Goal: Task Accomplishment & Management: Manage account settings

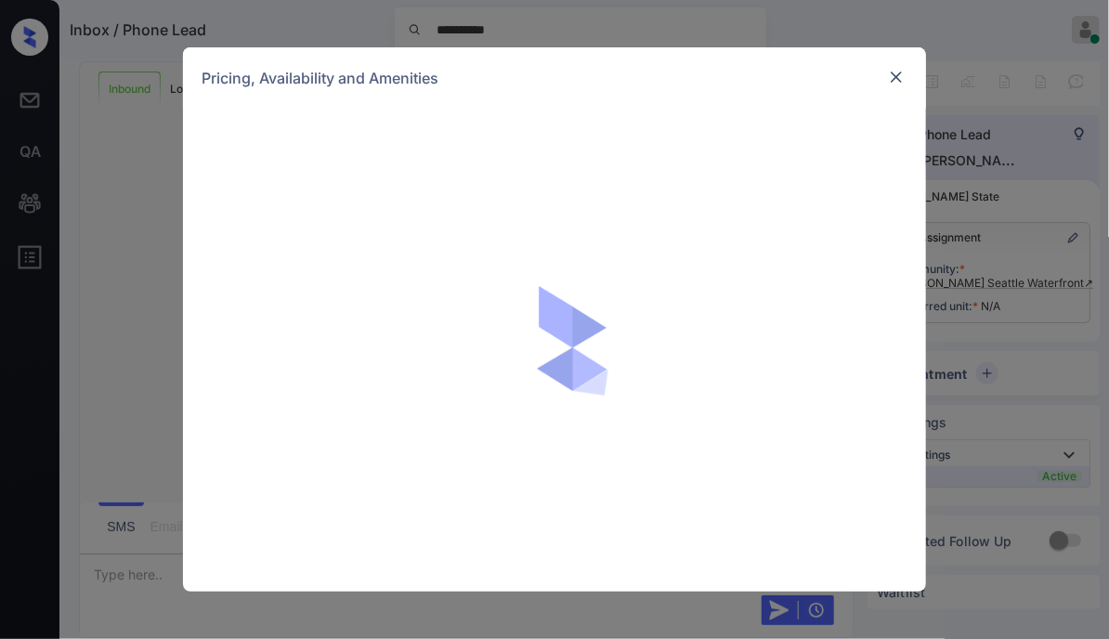
scroll to position [438, 0]
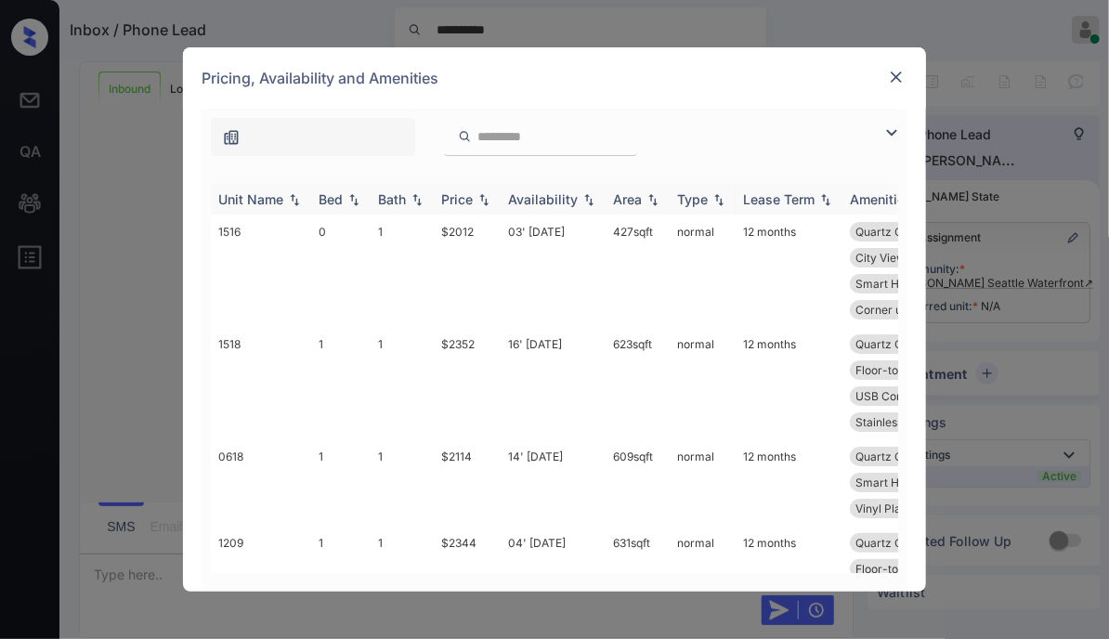
click at [274, 196] on div "Unit Name" at bounding box center [250, 199] width 65 height 16
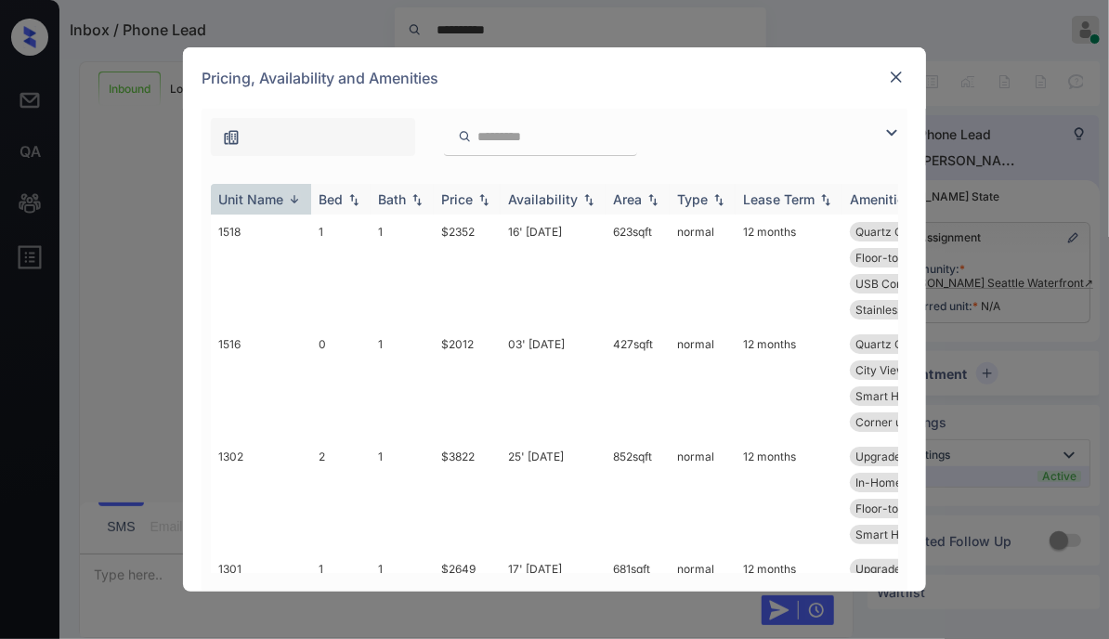
click at [274, 196] on div "Unit Name" at bounding box center [250, 199] width 65 height 16
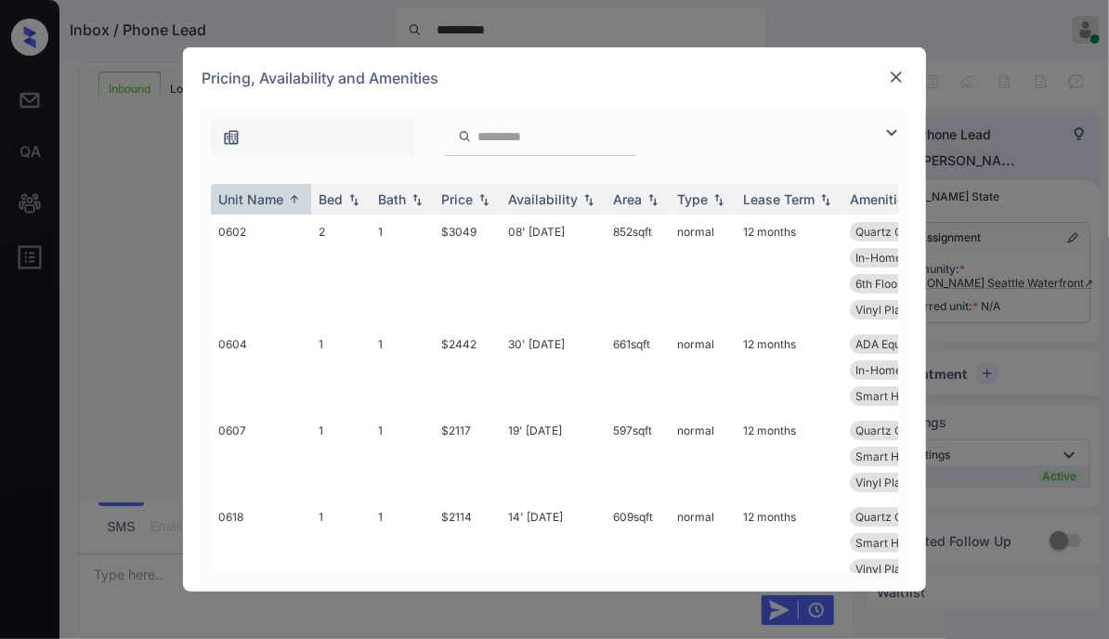
click at [899, 70] on img at bounding box center [896, 77] width 19 height 19
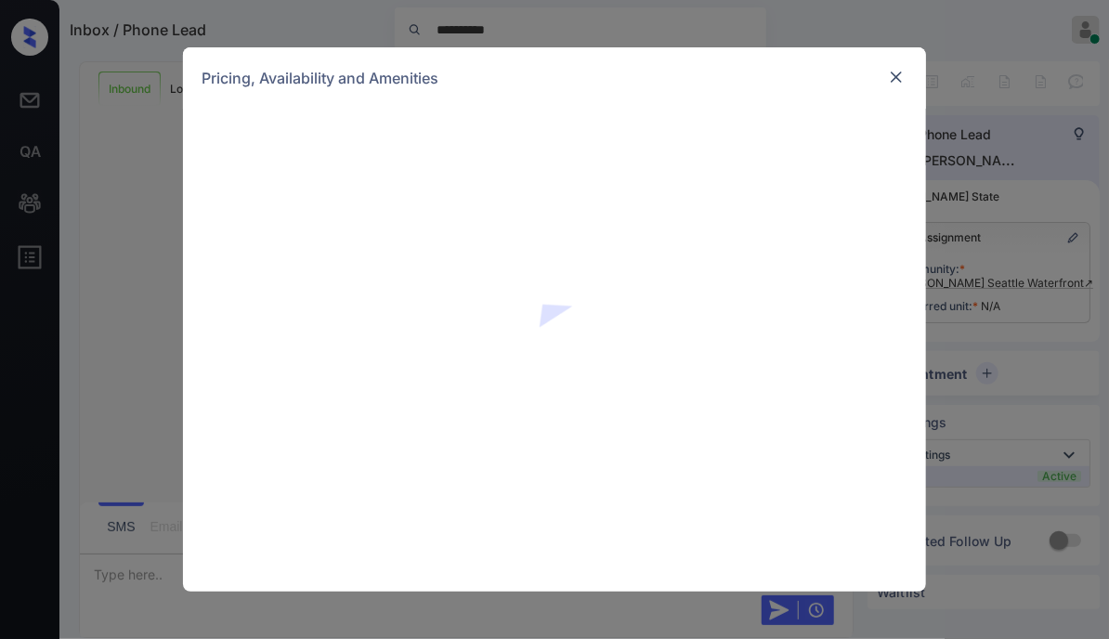
scroll to position [279, 0]
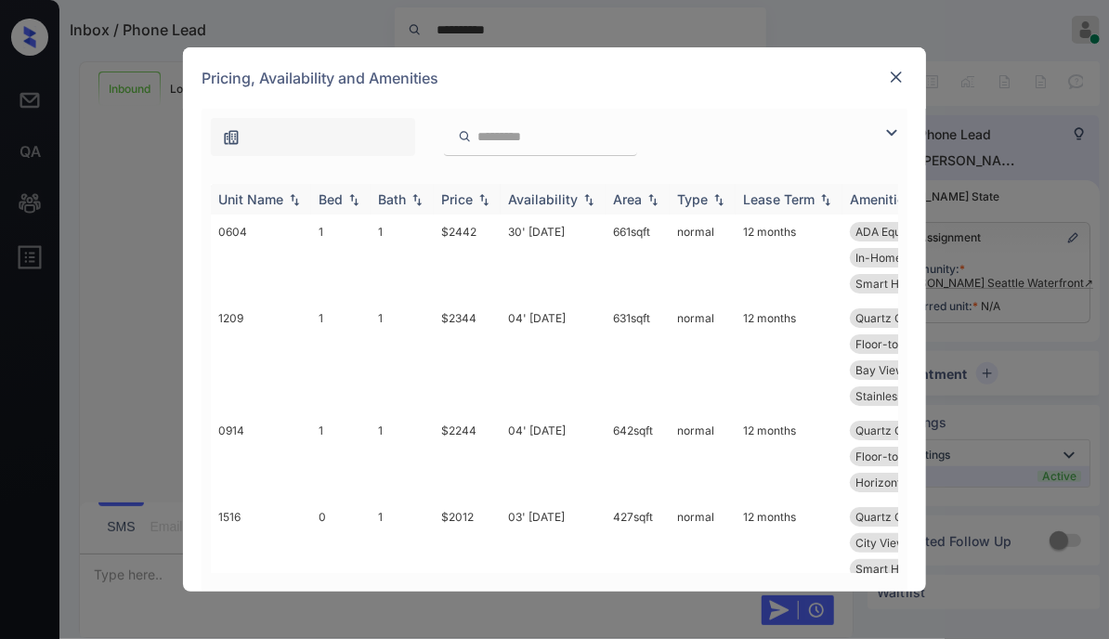
click at [256, 203] on div "Unit Name" at bounding box center [250, 199] width 65 height 16
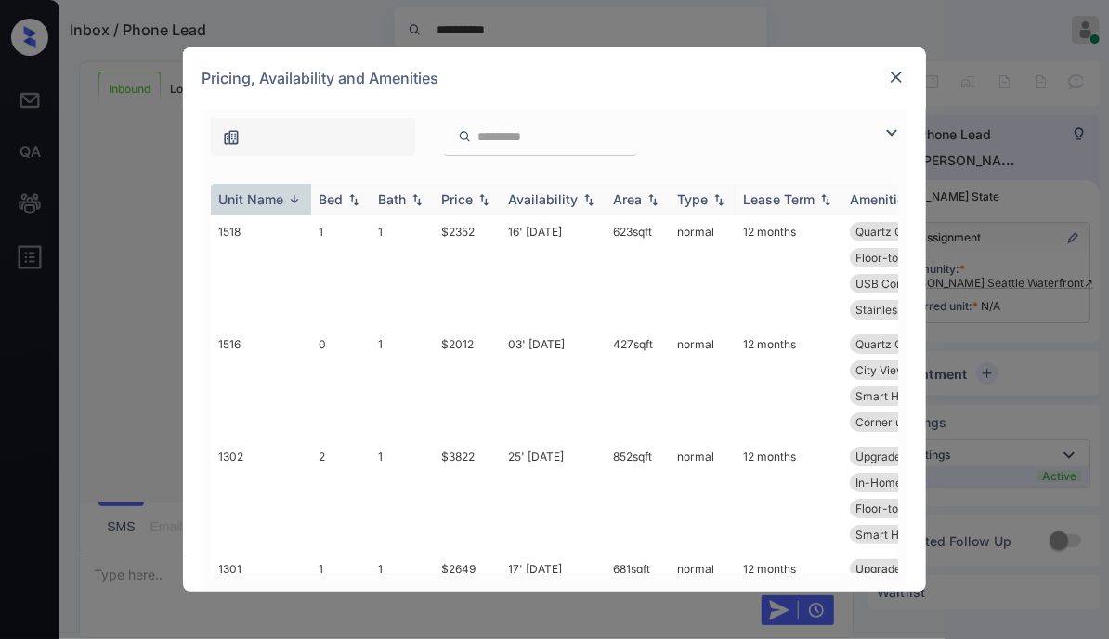
click at [263, 203] on div "Unit Name" at bounding box center [250, 199] width 65 height 16
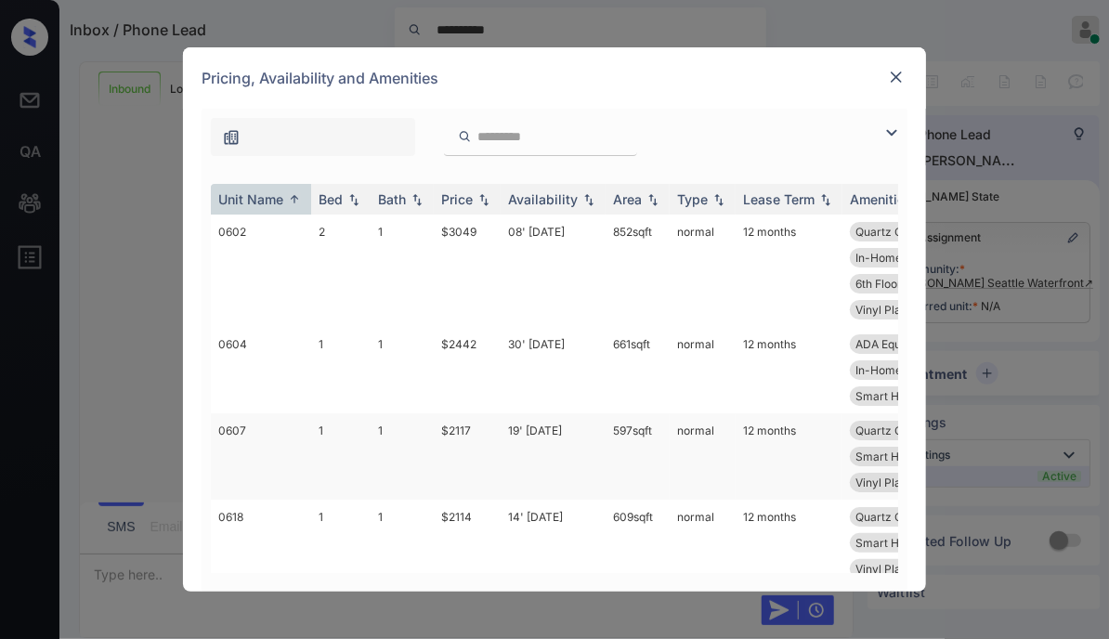
click at [560, 431] on td "19' [DATE]" at bounding box center [552, 456] width 105 height 86
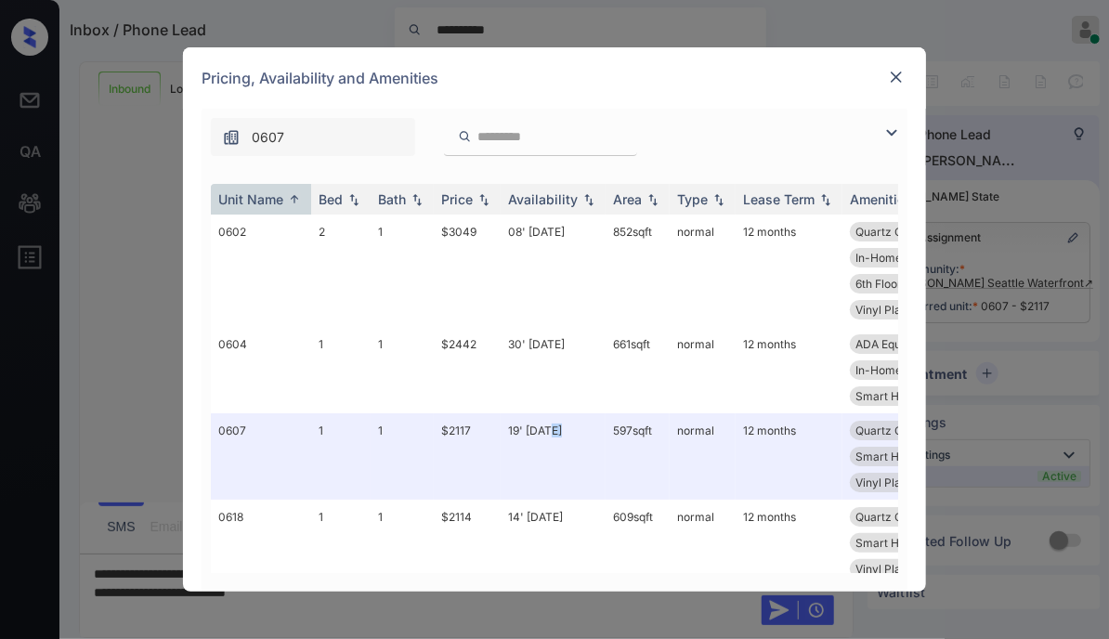
click at [896, 77] on img at bounding box center [896, 77] width 19 height 19
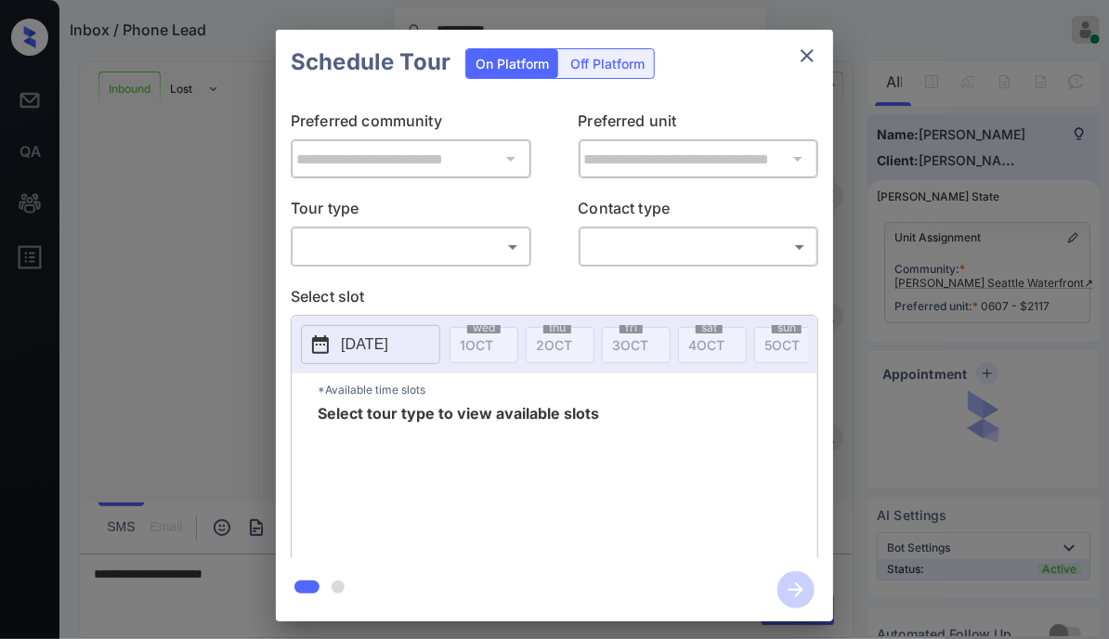
scroll to position [279, 0]
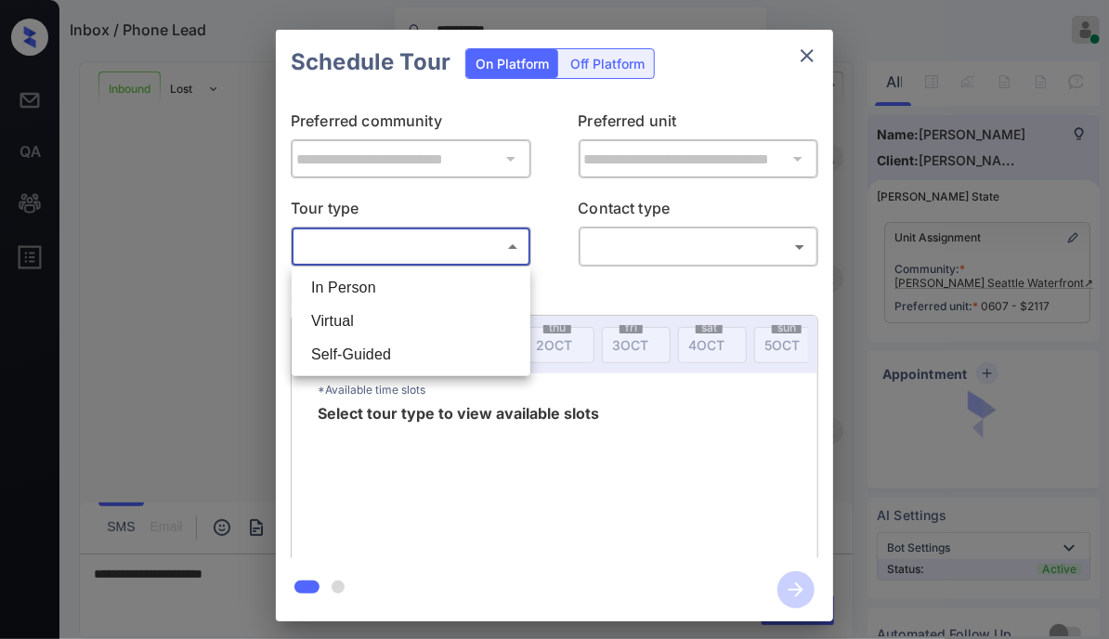
click at [401, 232] on body "**********" at bounding box center [554, 319] width 1109 height 639
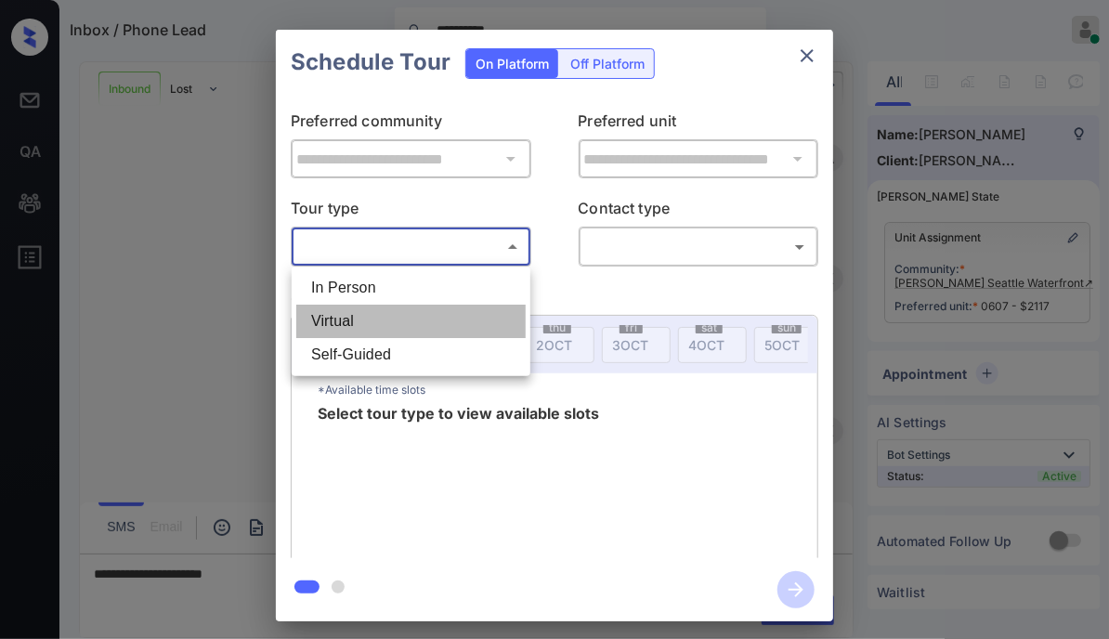
click at [372, 305] on li "Virtual" at bounding box center [410, 321] width 229 height 33
type input "*******"
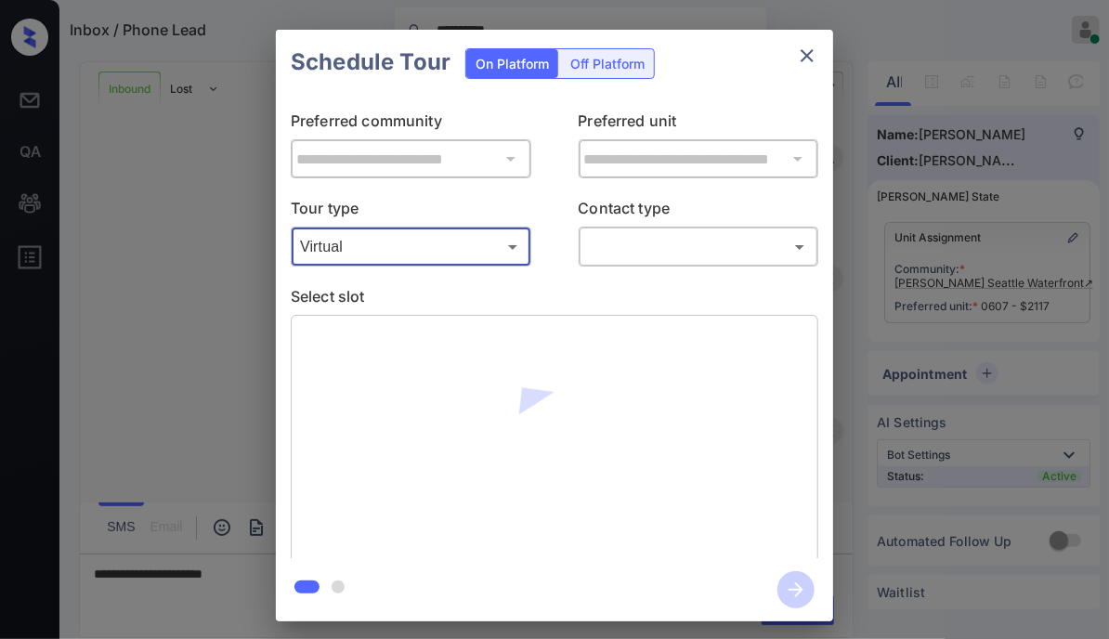
click at [619, 247] on body "**********" at bounding box center [554, 319] width 1109 height 639
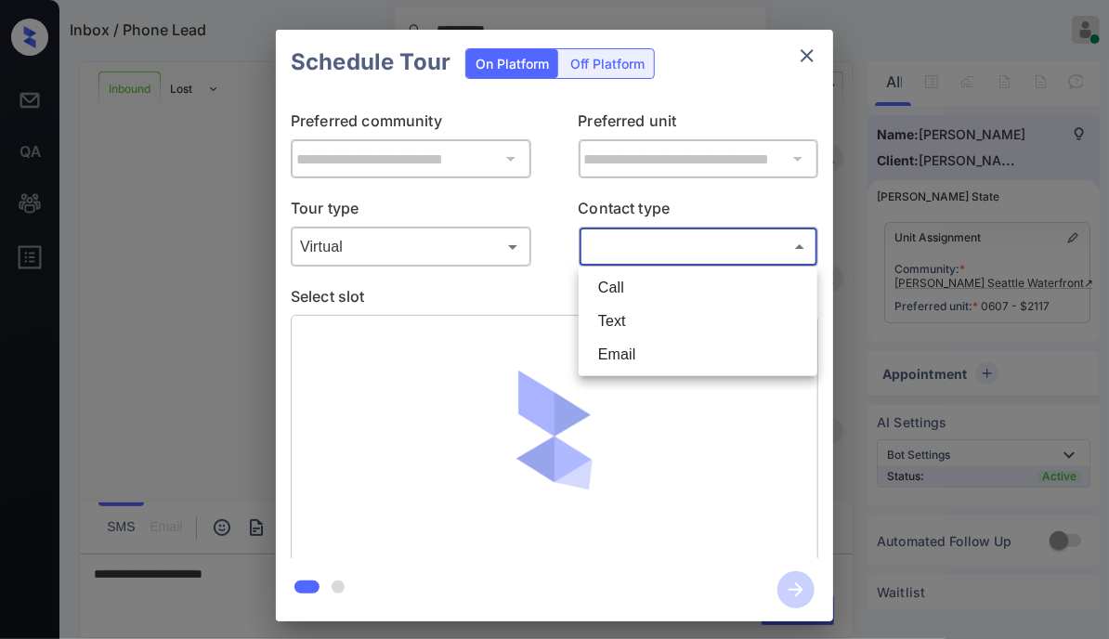
click at [614, 318] on li "Text" at bounding box center [697, 321] width 229 height 33
type input "****"
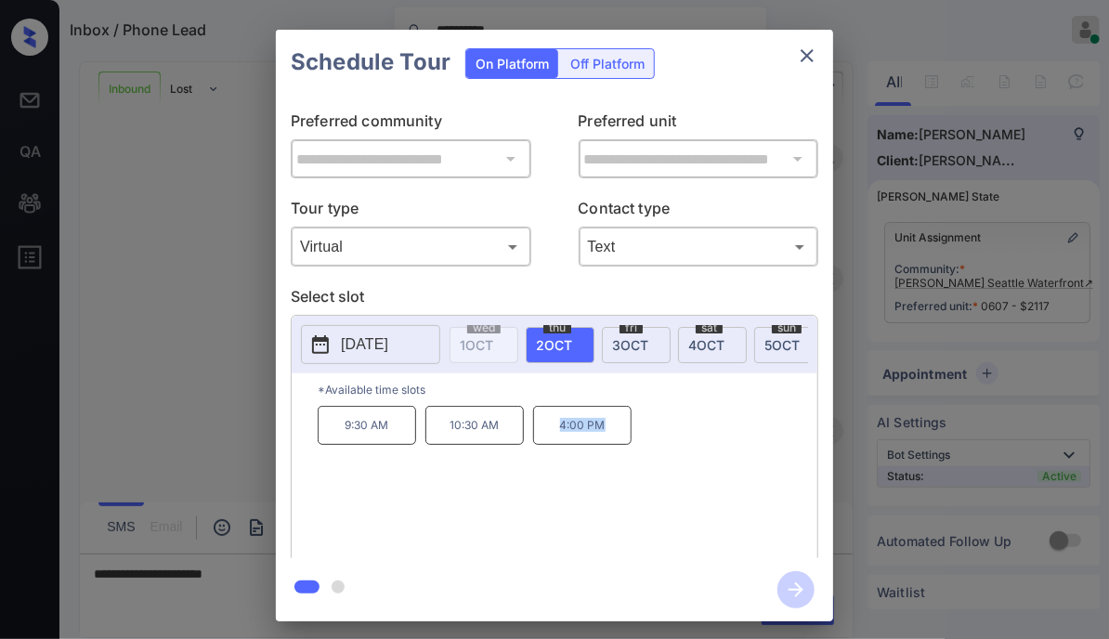
drag, startPoint x: 624, startPoint y: 435, endPoint x: 553, endPoint y: 447, distance: 71.4
click at [553, 447] on div "9:30 AM 10:30 AM 4:00 PM" at bounding box center [567, 480] width 499 height 149
click at [572, 434] on p "4:00 PM" at bounding box center [582, 425] width 98 height 39
click at [796, 590] on icon "button" at bounding box center [795, 589] width 15 height 15
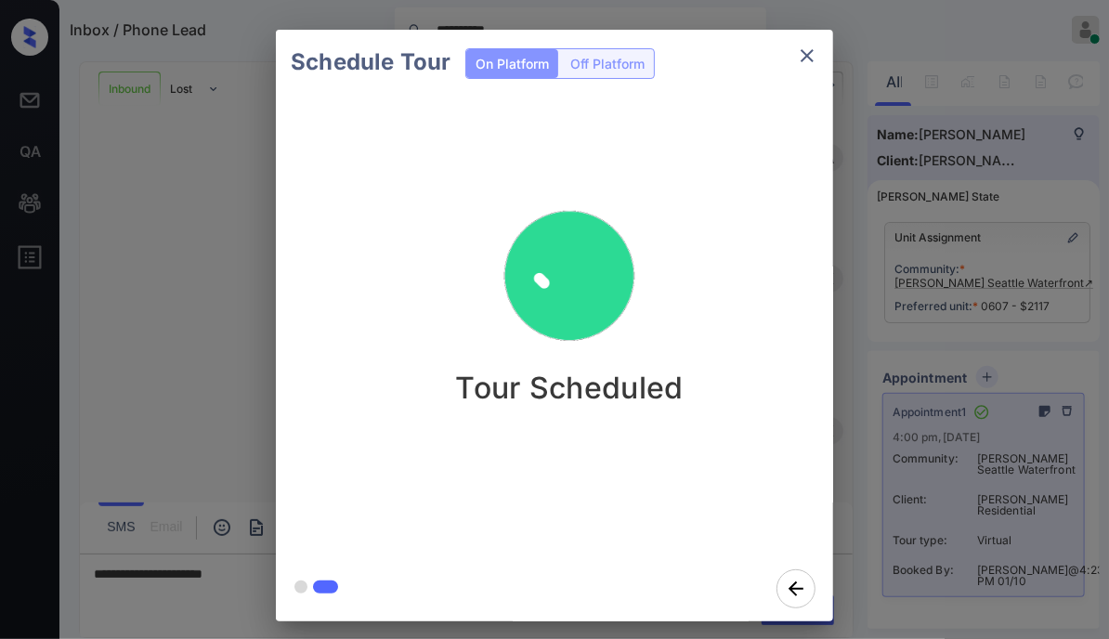
click at [810, 62] on icon "close" at bounding box center [807, 56] width 22 height 22
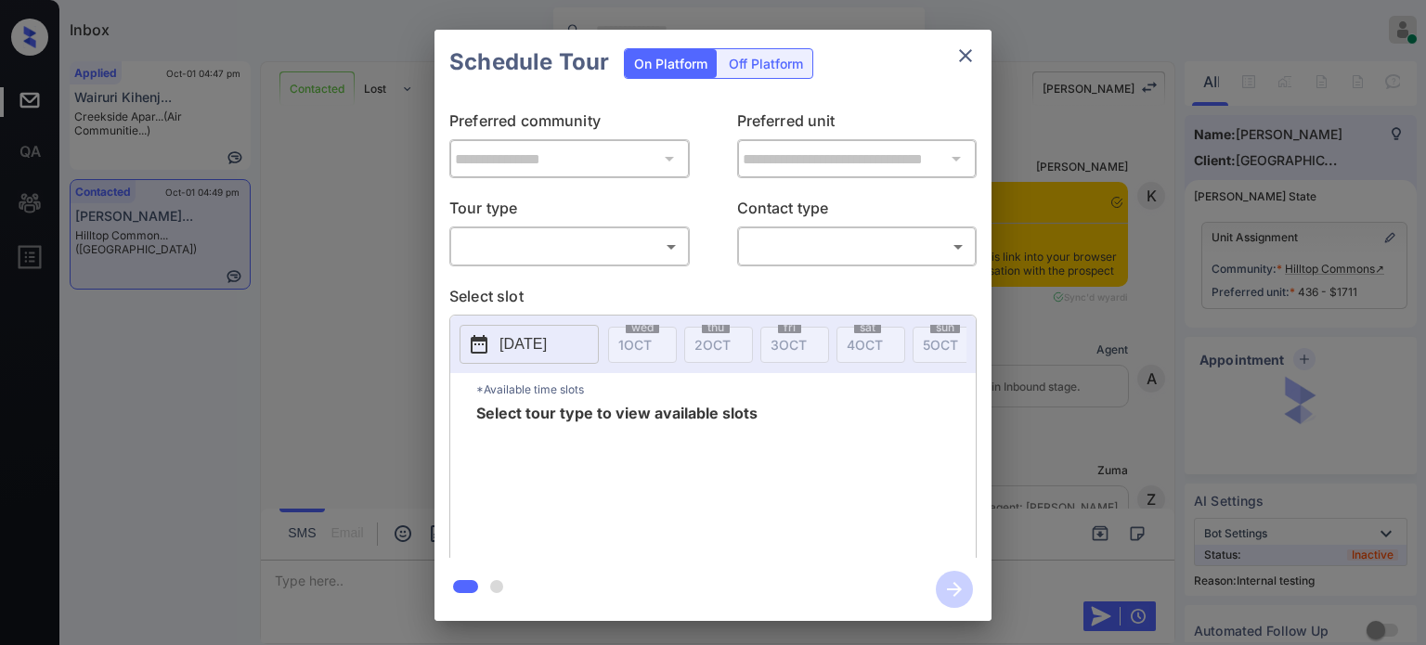
click at [594, 244] on body "Inbox Juan Carlos Manantan Online Set yourself offline Set yourself on break Pr…" at bounding box center [713, 322] width 1426 height 645
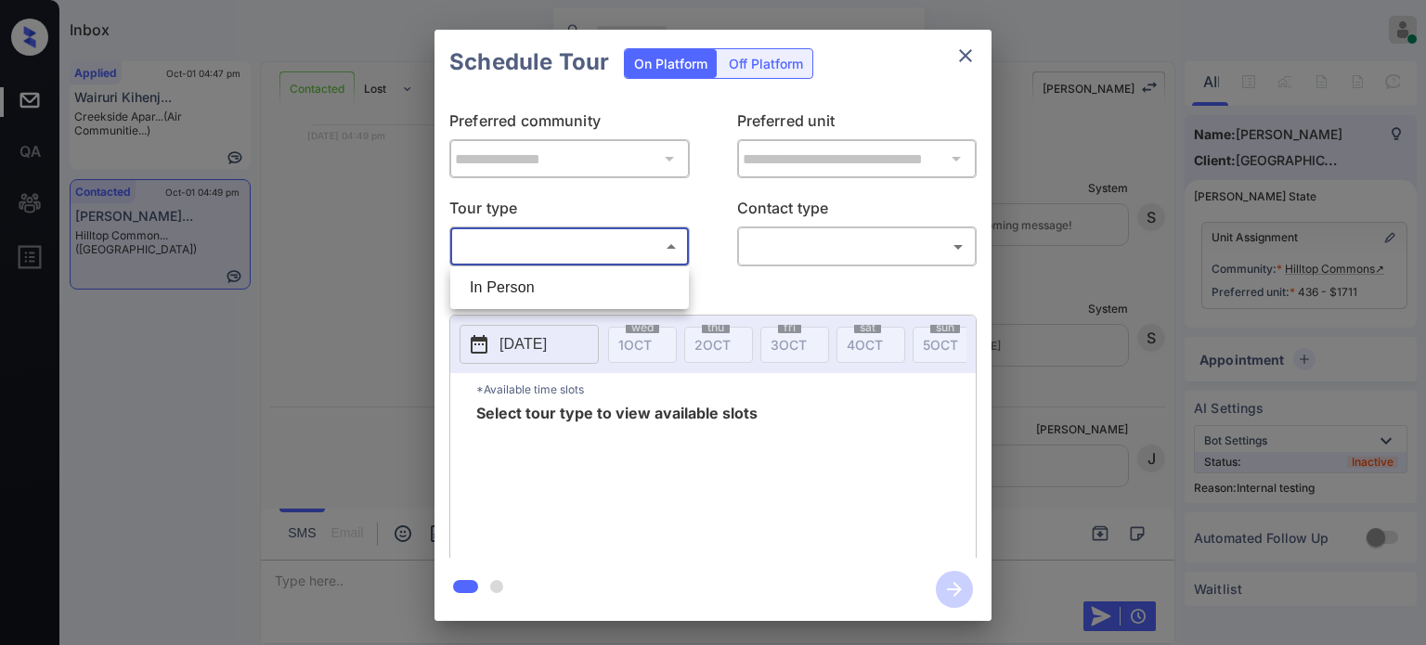
click at [522, 293] on li "In Person" at bounding box center [569, 287] width 229 height 33
type input "********"
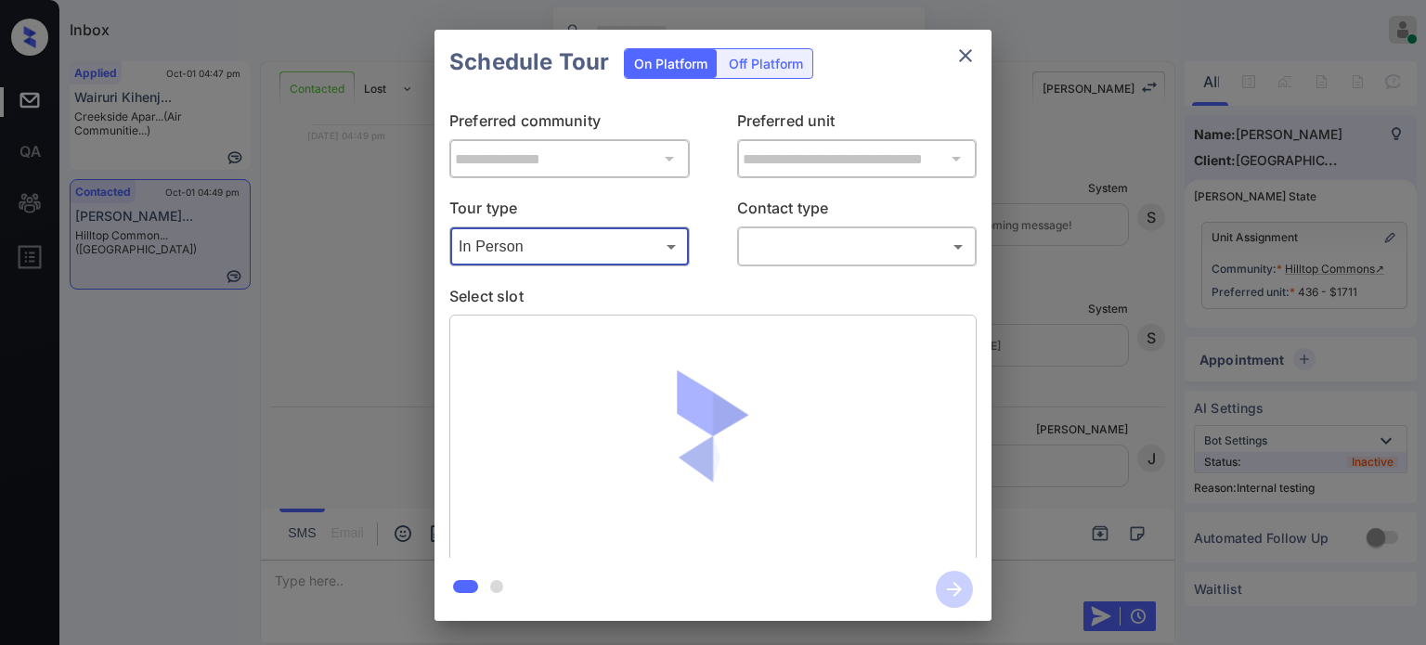
click at [839, 241] on body "Inbox Juan Carlos Manantan Online Set yourself offline Set yourself on break Pr…" at bounding box center [713, 322] width 1426 height 645
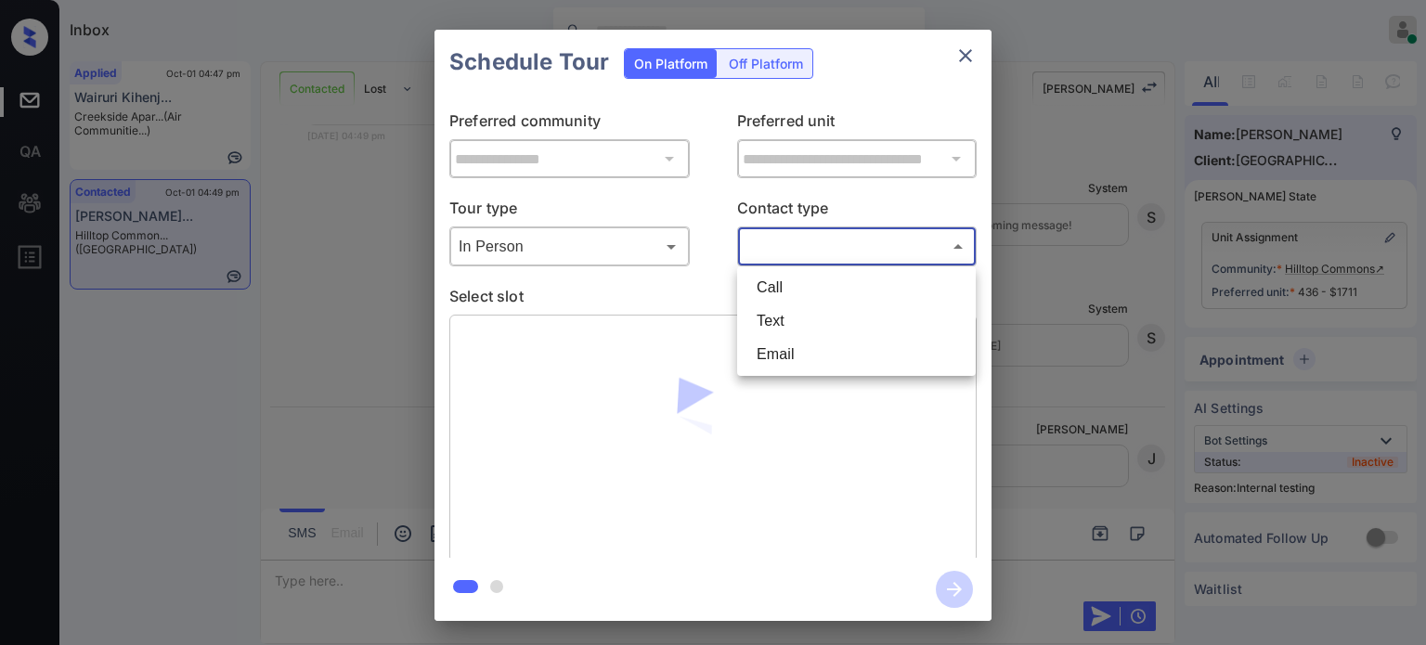
click at [803, 318] on li "Text" at bounding box center [856, 321] width 229 height 33
type input "****"
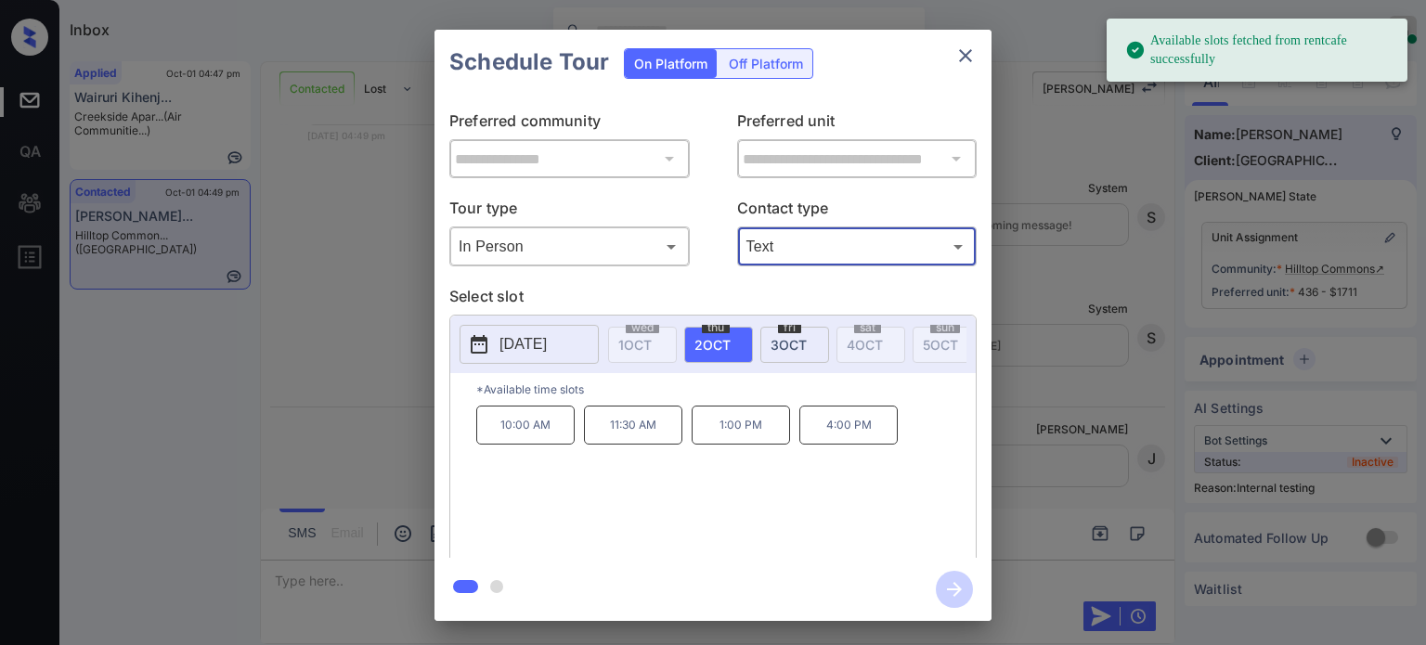
drag, startPoint x: 624, startPoint y: 444, endPoint x: 740, endPoint y: 477, distance: 120.8
click at [625, 443] on p "11:30 AM" at bounding box center [633, 425] width 98 height 39
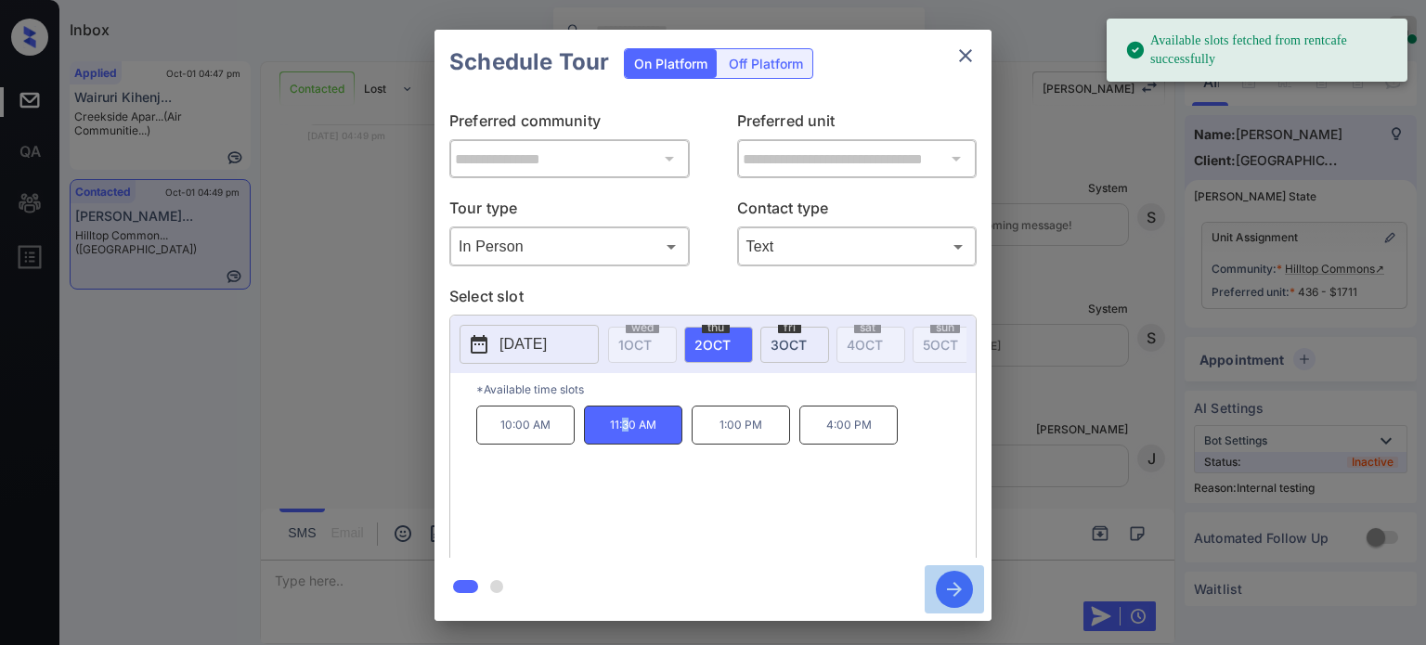
click at [954, 587] on icon "button" at bounding box center [954, 589] width 37 height 37
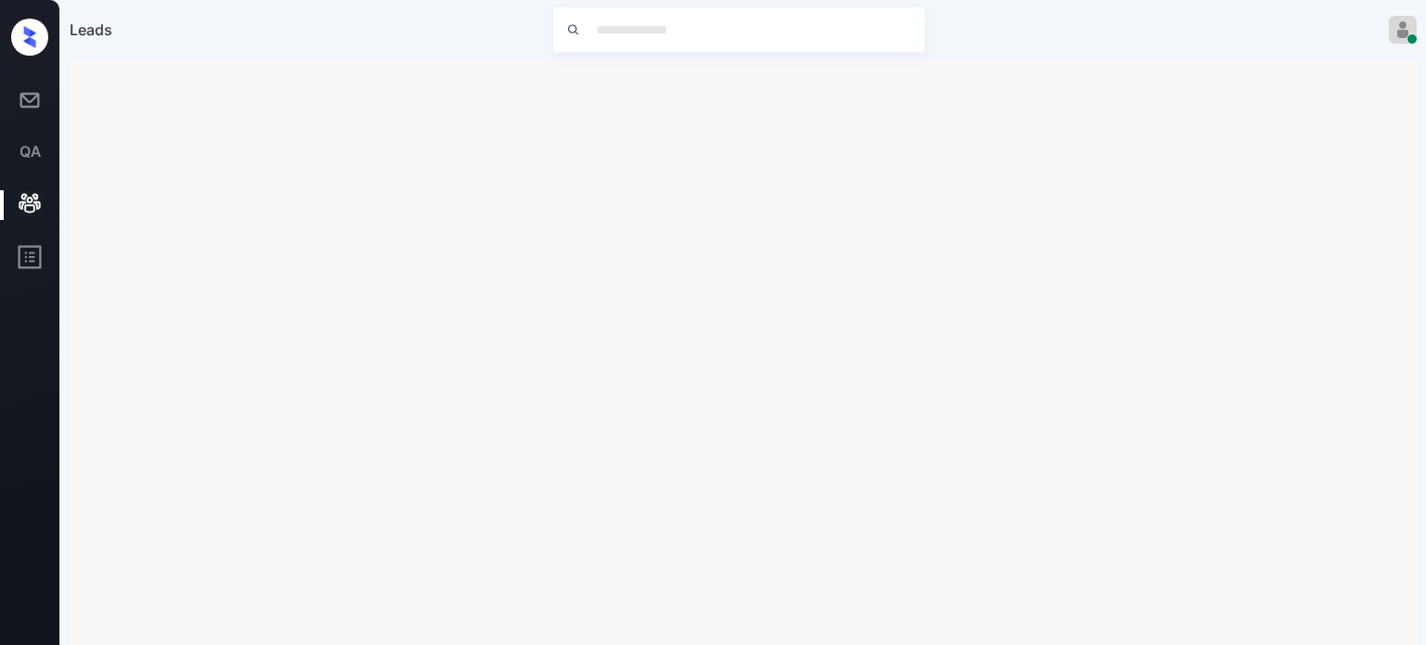
click at [1073, 18] on div "Leads Juan Carlos Manantan Online Set yourself offline Set yourself on break Pr…" at bounding box center [743, 29] width 1366 height 59
click at [30, 97] on icon at bounding box center [30, 100] width 26 height 26
